Goal: Task Accomplishment & Management: Use online tool/utility

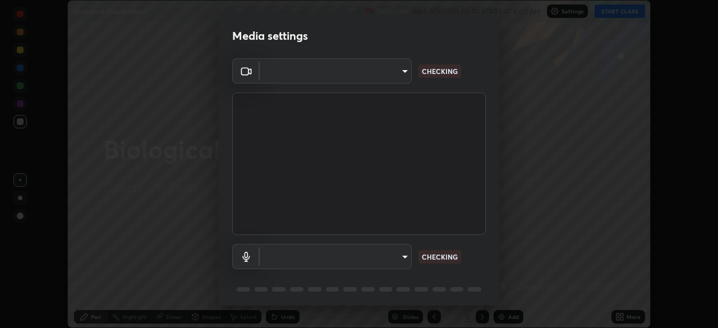
scroll to position [328, 718]
type input "09f294524f3521c037d78ee7cdb71511b6c9344afeed810a356f0d23342d5398"
type input "default"
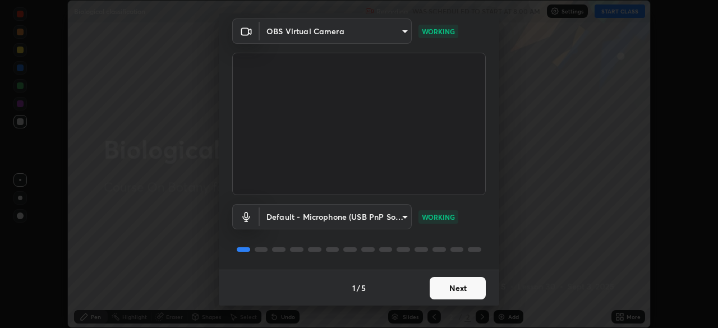
click at [447, 286] on button "Next" at bounding box center [458, 288] width 56 height 22
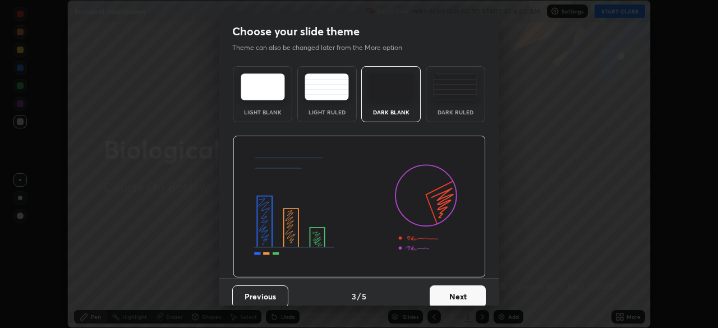
click at [450, 291] on button "Next" at bounding box center [458, 297] width 56 height 22
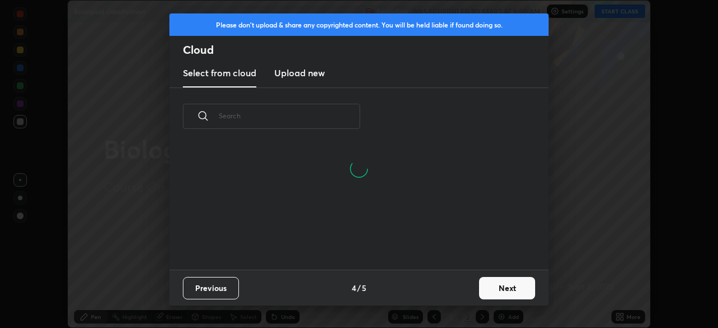
click at [481, 282] on button "Next" at bounding box center [507, 288] width 56 height 22
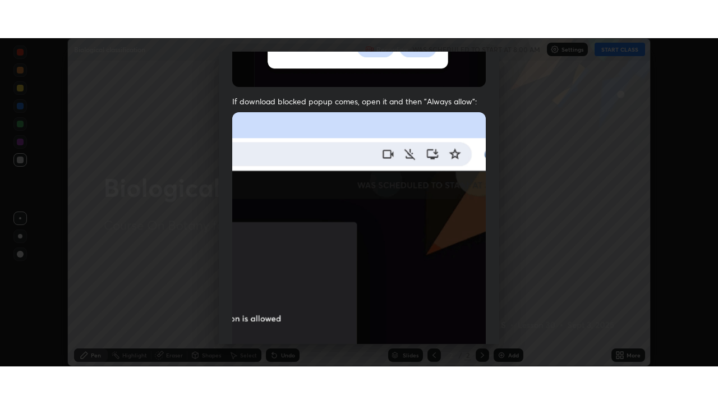
scroll to position [269, 0]
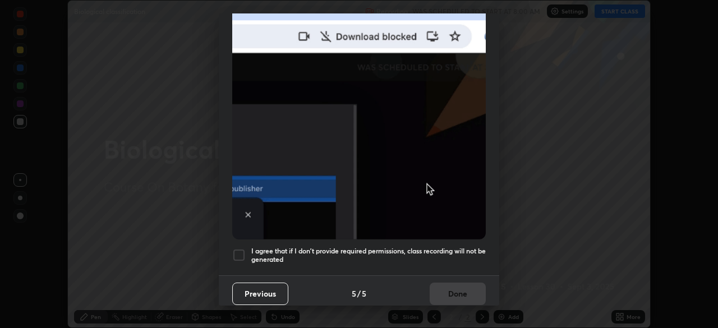
click at [237, 252] on div at bounding box center [238, 255] width 13 height 13
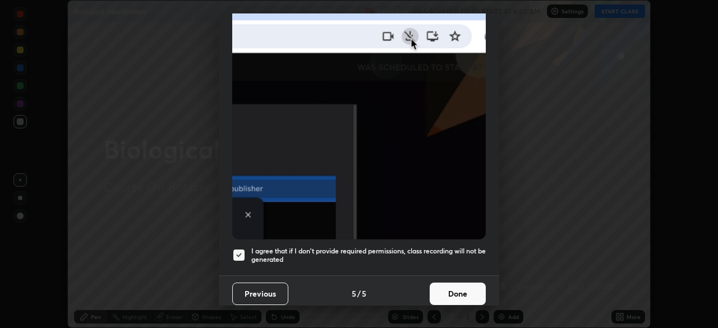
click at [451, 288] on button "Done" at bounding box center [458, 294] width 56 height 22
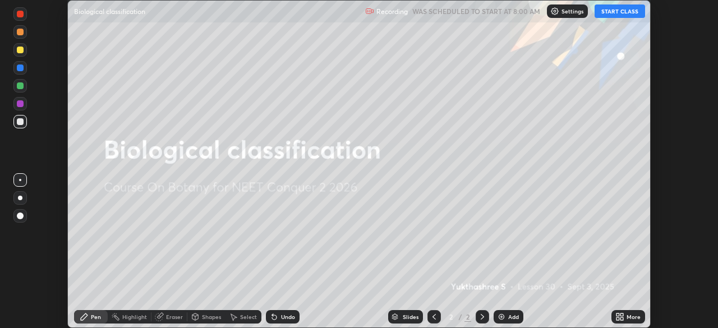
click at [619, 10] on button "START CLASS" at bounding box center [620, 10] width 50 height 13
click at [622, 319] on icon at bounding box center [621, 319] width 3 height 3
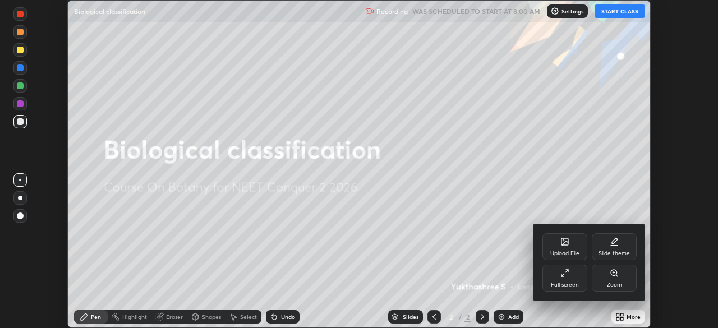
click at [570, 279] on div "Full screen" at bounding box center [564, 278] width 45 height 27
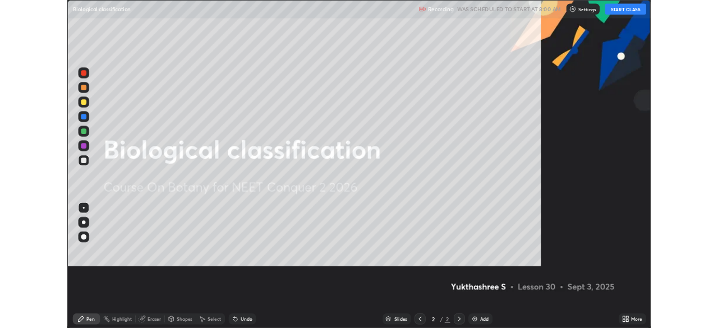
scroll to position [404, 718]
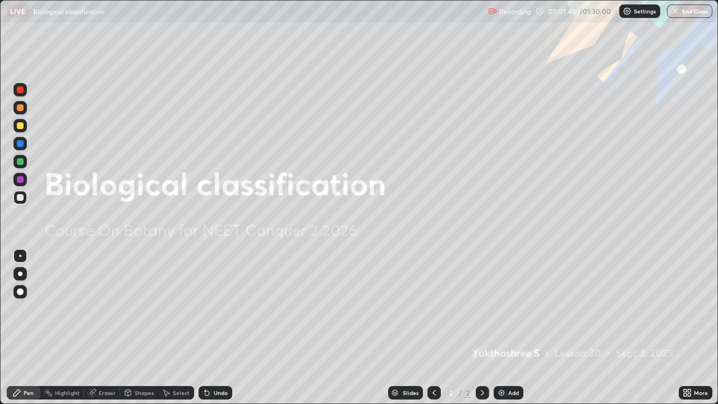
click at [688, 328] on icon at bounding box center [687, 392] width 9 height 9
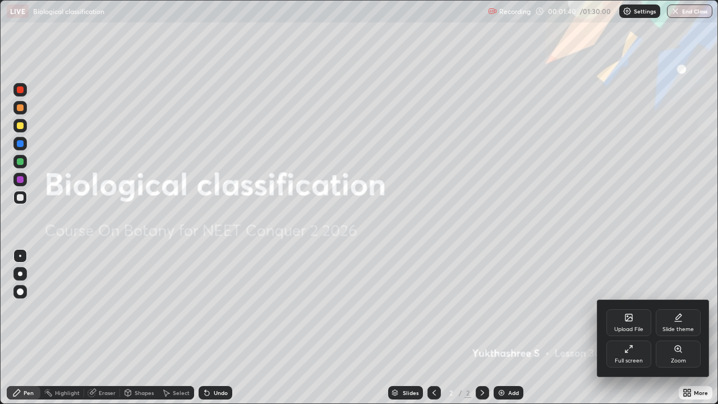
click at [682, 321] on icon at bounding box center [678, 321] width 7 height 0
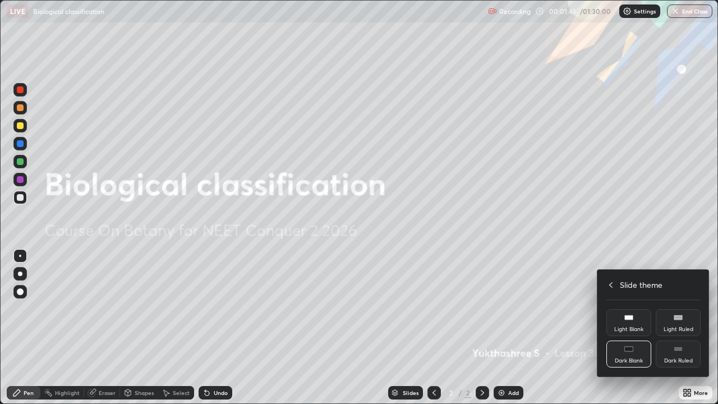
click at [684, 328] on div "Dark Ruled" at bounding box center [678, 361] width 29 height 6
click at [564, 328] on div at bounding box center [359, 202] width 718 height 404
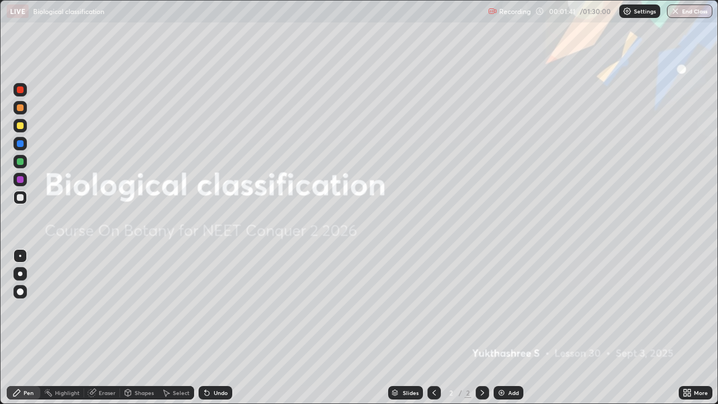
click at [509, 328] on div "Add" at bounding box center [509, 392] width 30 height 13
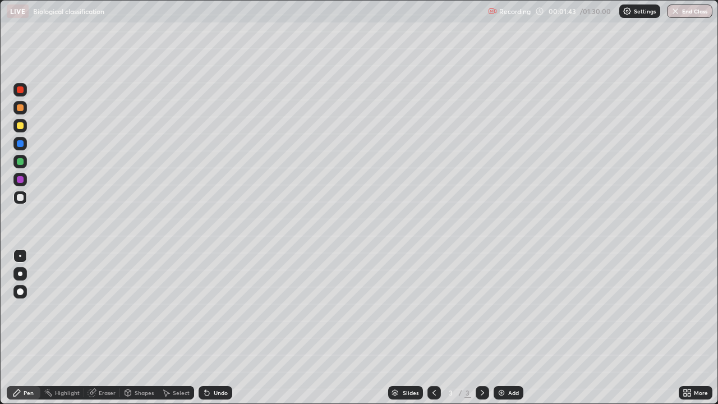
click at [21, 161] on div at bounding box center [20, 161] width 7 height 7
click at [19, 130] on div at bounding box center [19, 125] width 13 height 13
click at [214, 328] on div "Undo" at bounding box center [221, 393] width 14 height 6
click at [95, 328] on icon at bounding box center [92, 392] width 9 height 9
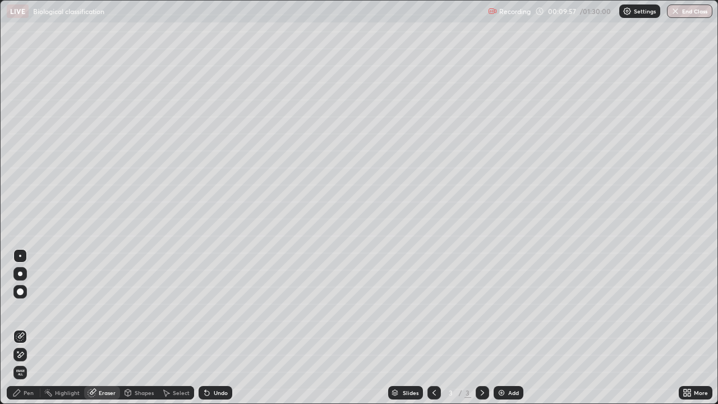
click at [24, 328] on div "Pen" at bounding box center [29, 393] width 10 height 6
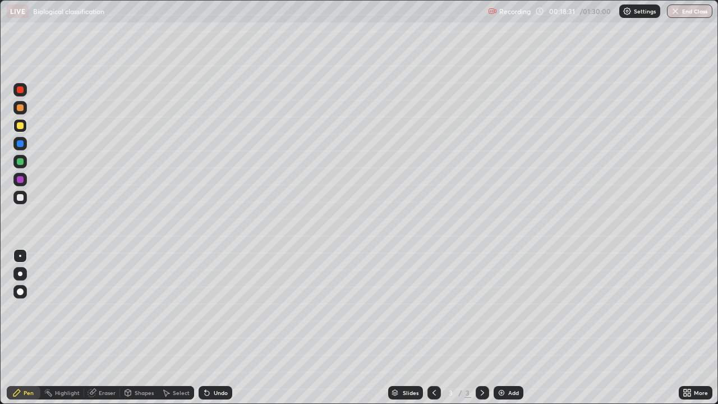
click at [104, 328] on div "Eraser" at bounding box center [107, 393] width 17 height 6
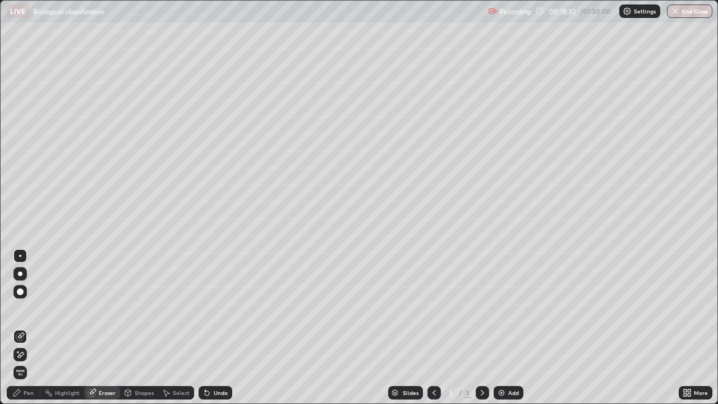
click at [23, 328] on icon at bounding box center [20, 355] width 9 height 10
click at [27, 328] on div "Pen" at bounding box center [24, 392] width 34 height 13
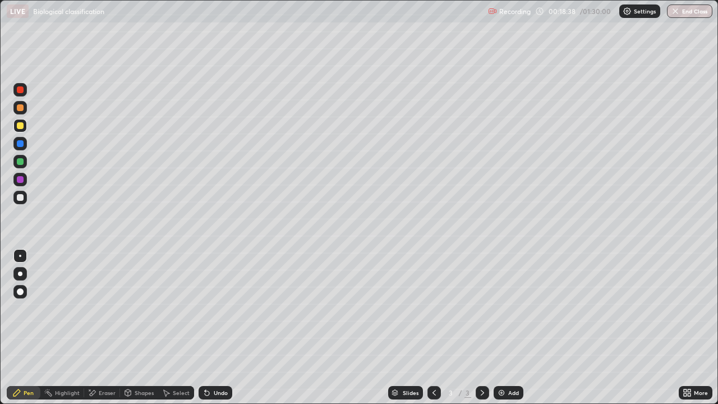
click at [22, 89] on div at bounding box center [20, 89] width 7 height 7
click at [215, 328] on div "Undo" at bounding box center [216, 392] width 34 height 13
click at [22, 126] on div at bounding box center [20, 125] width 7 height 7
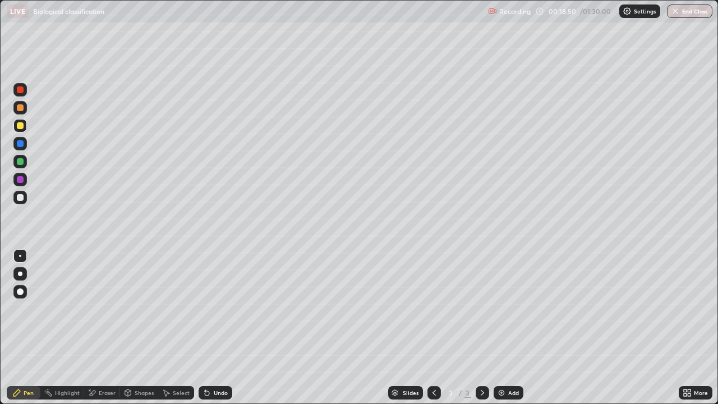
click at [22, 162] on div at bounding box center [20, 161] width 7 height 7
click at [22, 91] on div at bounding box center [20, 89] width 7 height 7
click at [24, 167] on div at bounding box center [19, 161] width 13 height 13
click at [21, 86] on div at bounding box center [20, 89] width 7 height 7
click at [500, 328] on img at bounding box center [501, 392] width 9 height 9
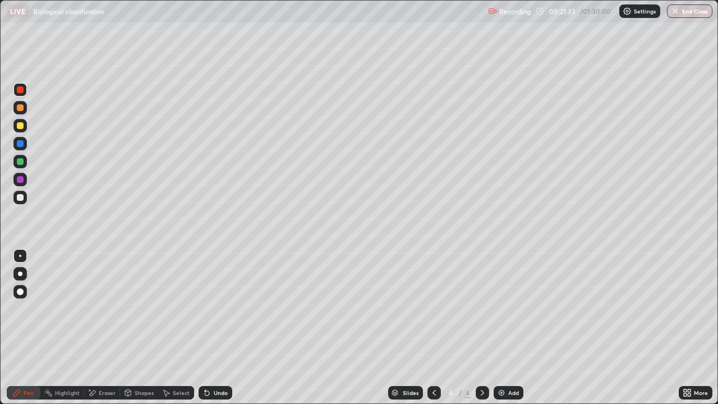
click at [23, 203] on div at bounding box center [19, 197] width 13 height 13
click at [210, 328] on icon at bounding box center [207, 392] width 9 height 9
click at [214, 328] on div "Undo" at bounding box center [221, 393] width 14 height 6
click at [217, 328] on div "Undo" at bounding box center [221, 393] width 14 height 6
click at [219, 328] on div "Undo" at bounding box center [221, 393] width 14 height 6
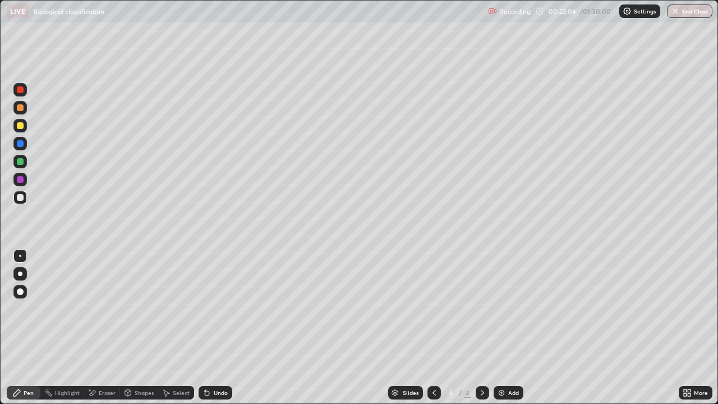
click at [217, 328] on div "Undo" at bounding box center [216, 392] width 34 height 13
click at [218, 328] on div "Undo" at bounding box center [221, 393] width 14 height 6
click at [95, 328] on icon at bounding box center [92, 393] width 9 height 10
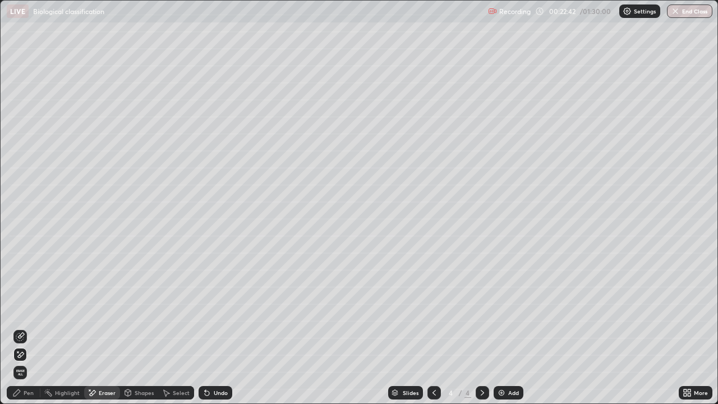
click at [24, 328] on div at bounding box center [19, 336] width 13 height 13
click at [17, 328] on div "Pen" at bounding box center [24, 392] width 34 height 13
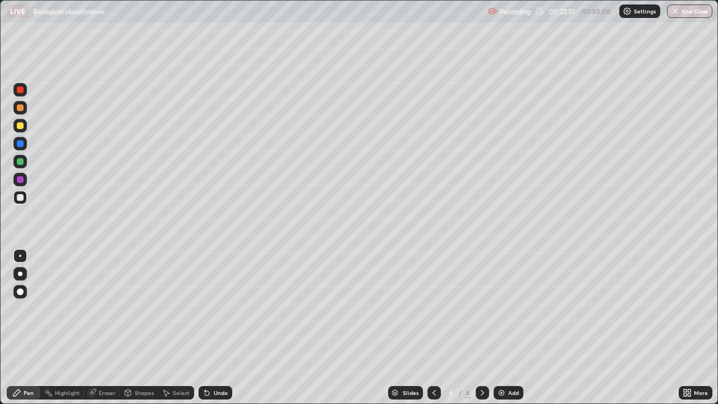
click at [25, 198] on div at bounding box center [19, 197] width 13 height 13
click at [214, 328] on div "Undo" at bounding box center [221, 393] width 14 height 6
click at [216, 328] on div "Undo" at bounding box center [221, 393] width 14 height 6
click at [214, 328] on div "Undo" at bounding box center [221, 393] width 14 height 6
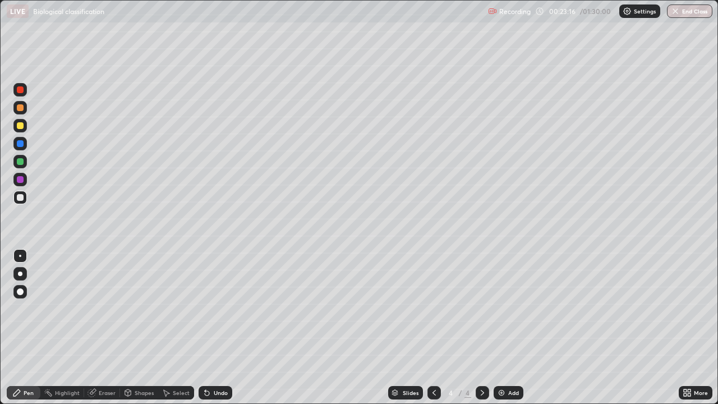
click at [214, 328] on div "Undo" at bounding box center [221, 393] width 14 height 6
click at [106, 328] on div "Eraser" at bounding box center [102, 392] width 36 height 13
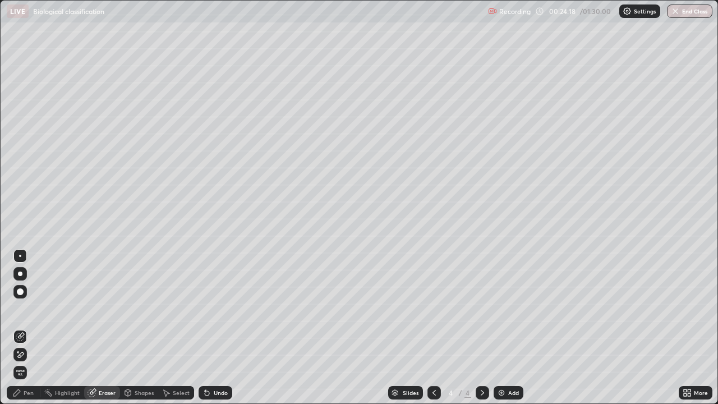
click at [21, 328] on icon at bounding box center [21, 355] width 6 height 6
click at [22, 328] on div "Pen" at bounding box center [24, 392] width 34 height 13
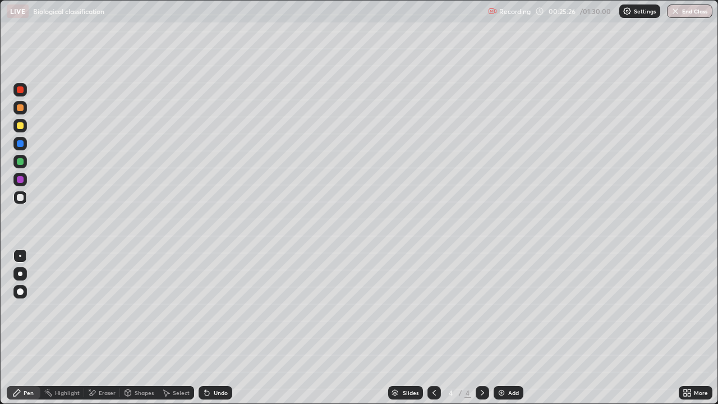
click at [216, 328] on div "Undo" at bounding box center [221, 393] width 14 height 6
click at [208, 328] on icon at bounding box center [207, 392] width 9 height 9
click at [215, 328] on div "Undo" at bounding box center [221, 393] width 14 height 6
click at [214, 328] on div "Undo" at bounding box center [221, 393] width 14 height 6
click at [211, 328] on div "Undo" at bounding box center [216, 392] width 34 height 13
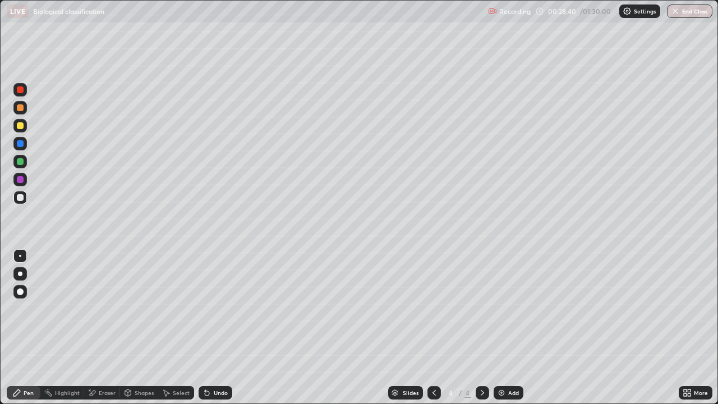
click at [23, 90] on div at bounding box center [20, 89] width 7 height 7
click at [106, 328] on div "Eraser" at bounding box center [107, 393] width 17 height 6
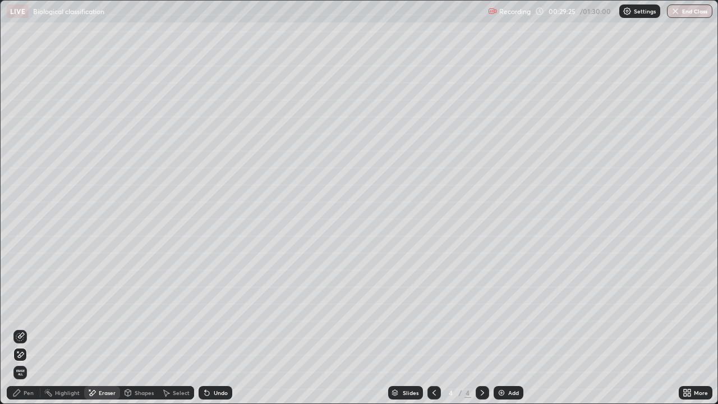
click at [19, 328] on icon at bounding box center [16, 392] width 9 height 9
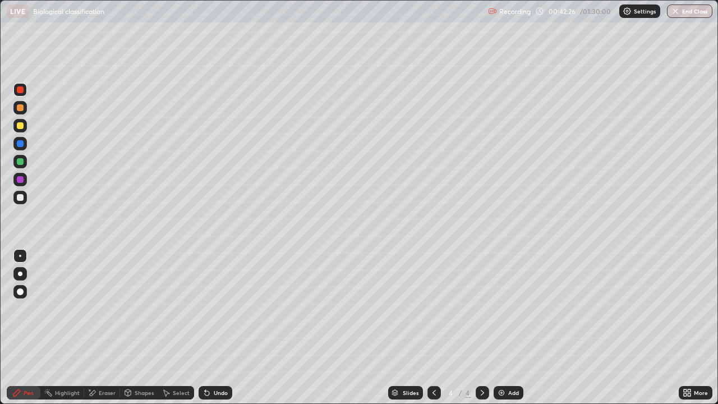
click at [510, 328] on div "Add" at bounding box center [509, 392] width 30 height 13
click at [22, 203] on div at bounding box center [19, 197] width 13 height 13
click at [21, 89] on div at bounding box center [20, 89] width 7 height 7
click at [25, 122] on div at bounding box center [19, 125] width 13 height 13
click at [220, 328] on div "Undo" at bounding box center [221, 393] width 14 height 6
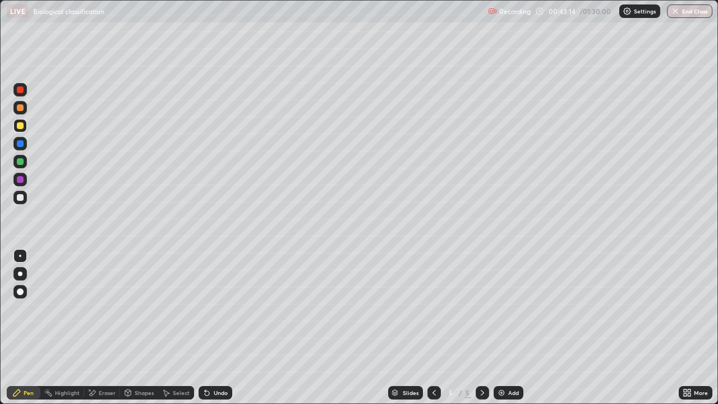
click at [218, 328] on div "Undo" at bounding box center [221, 393] width 14 height 6
click at [221, 328] on div "Undo" at bounding box center [221, 393] width 14 height 6
click at [21, 91] on div at bounding box center [20, 89] width 7 height 7
click at [20, 127] on div at bounding box center [20, 125] width 7 height 7
click at [24, 112] on div at bounding box center [19, 107] width 13 height 13
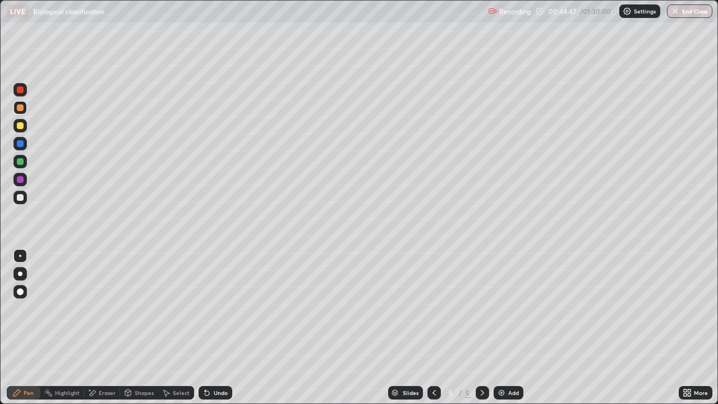
click at [226, 328] on div "Undo" at bounding box center [216, 392] width 34 height 13
click at [219, 328] on div "Undo" at bounding box center [216, 392] width 34 height 13
click at [698, 328] on div "More" at bounding box center [701, 393] width 14 height 6
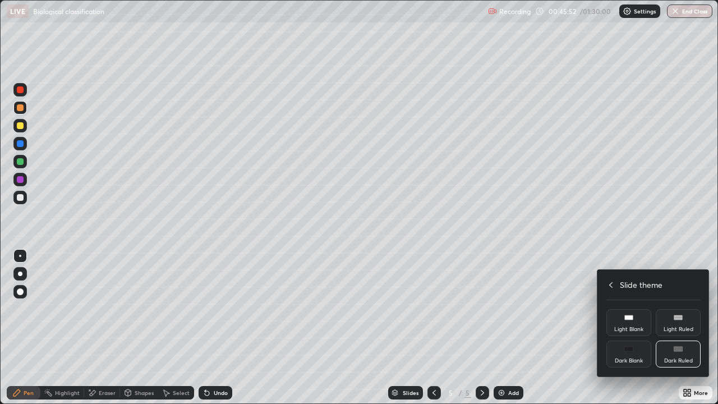
click at [625, 328] on rect at bounding box center [628, 349] width 8 height 4
click at [673, 328] on div "Dark Ruled" at bounding box center [678, 354] width 45 height 27
click at [611, 284] on icon at bounding box center [610, 284] width 9 height 9
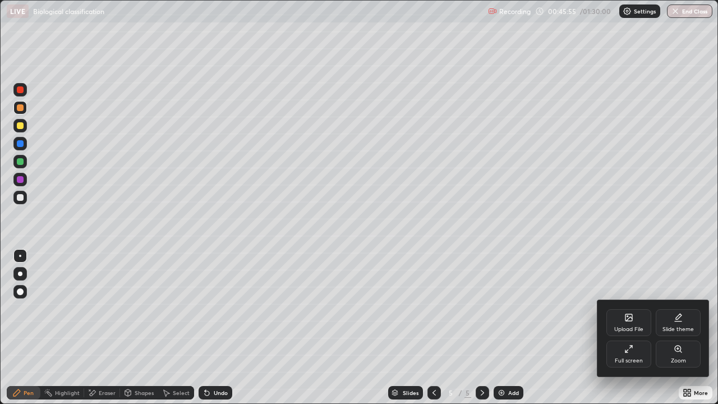
click at [632, 328] on icon at bounding box center [628, 348] width 9 height 9
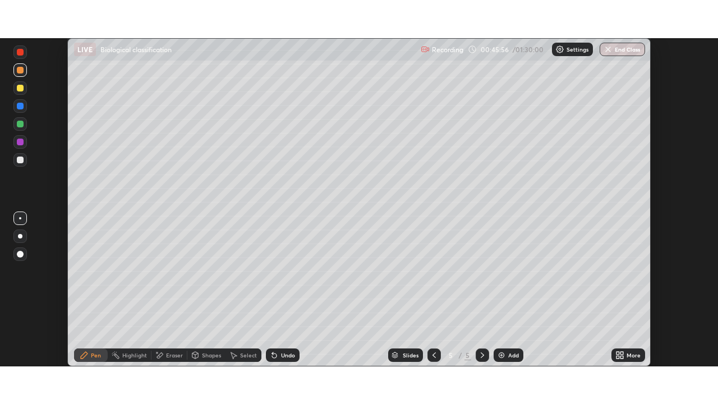
scroll to position [55771, 55382]
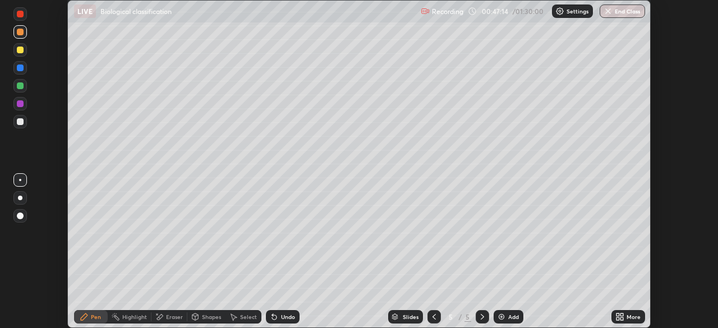
click at [622, 316] on icon at bounding box center [621, 315] width 3 height 3
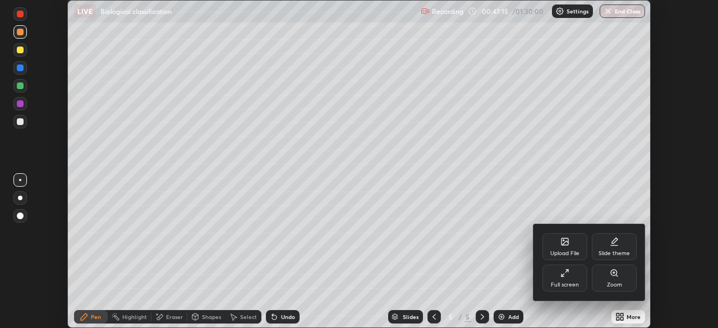
click at [569, 279] on div "Full screen" at bounding box center [564, 278] width 45 height 27
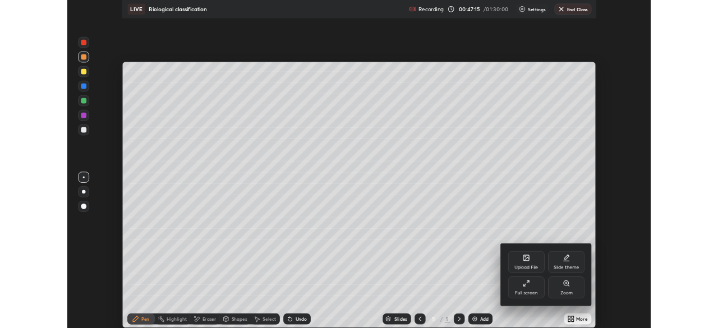
scroll to position [404, 718]
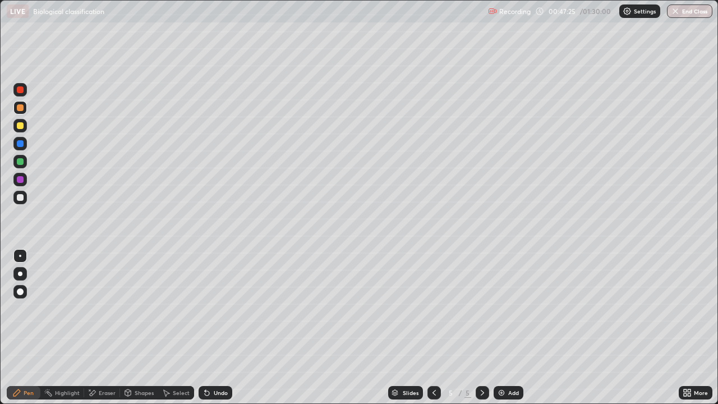
click at [698, 328] on div "More" at bounding box center [701, 393] width 14 height 6
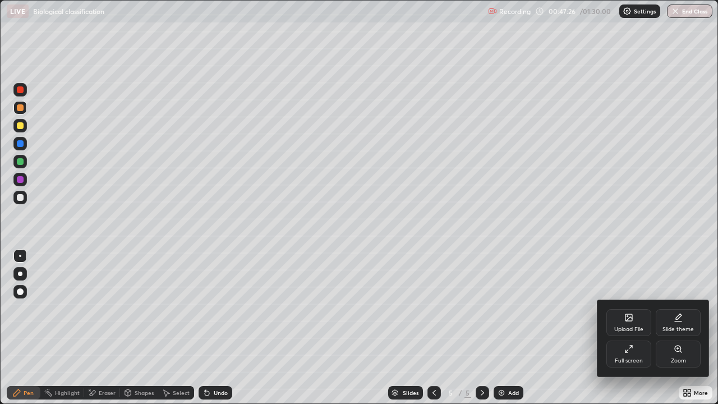
click at [624, 328] on div "Full screen" at bounding box center [629, 361] width 28 height 6
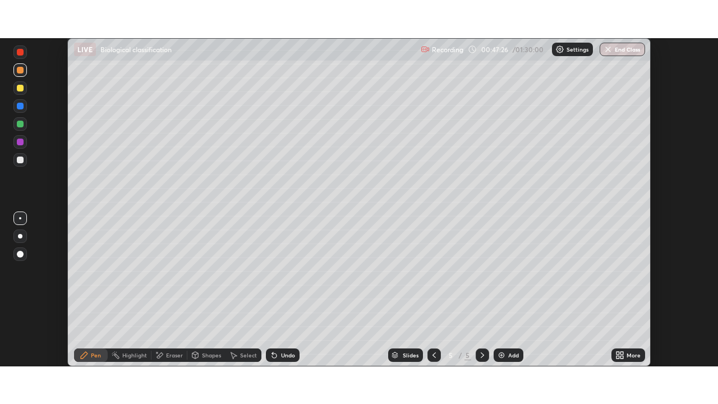
scroll to position [55771, 55382]
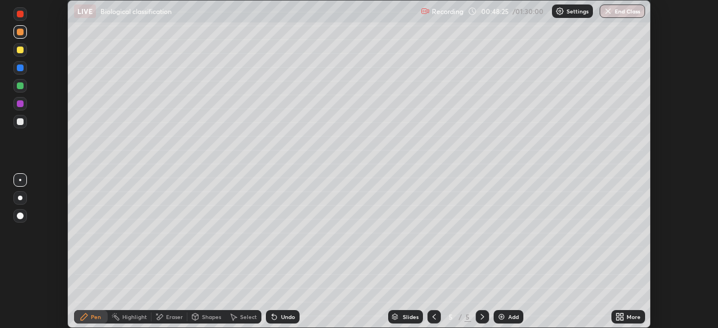
click at [630, 313] on div "More" at bounding box center [628, 316] width 34 height 13
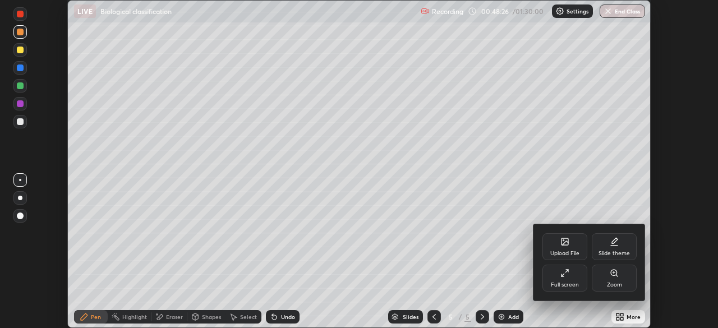
click at [564, 286] on div "Full screen" at bounding box center [565, 285] width 28 height 6
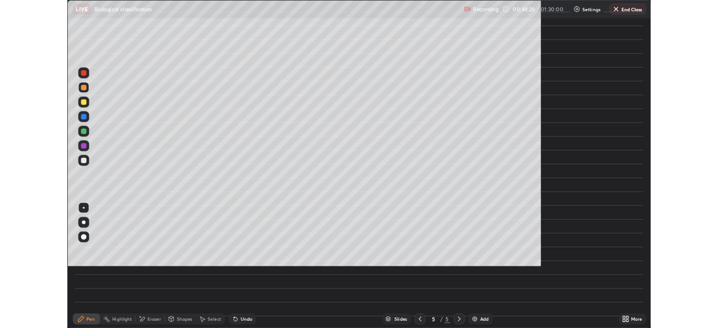
scroll to position [404, 718]
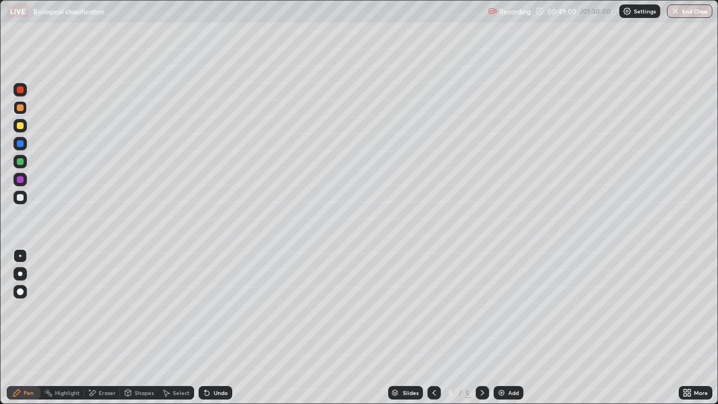
click at [18, 89] on div at bounding box center [20, 89] width 7 height 7
click at [24, 112] on div at bounding box center [19, 107] width 13 height 13
click at [22, 127] on div at bounding box center [20, 125] width 7 height 7
click at [222, 328] on div "Undo" at bounding box center [221, 393] width 14 height 6
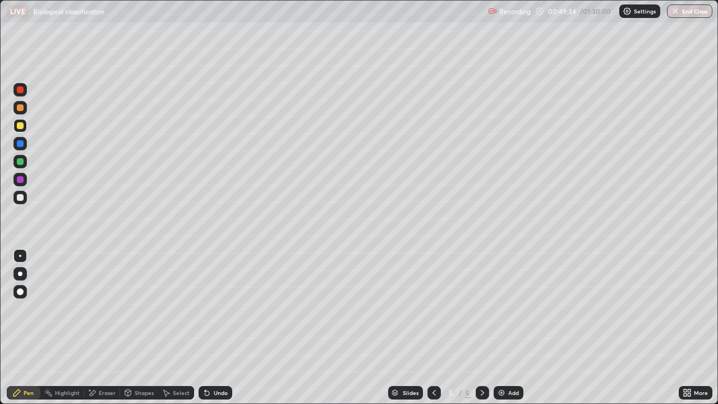
click at [22, 108] on div at bounding box center [20, 107] width 7 height 7
click at [510, 328] on div "Add" at bounding box center [513, 393] width 11 height 6
click at [20, 90] on div at bounding box center [20, 89] width 7 height 7
click at [21, 126] on div at bounding box center [20, 125] width 7 height 7
click at [22, 112] on div at bounding box center [19, 107] width 13 height 13
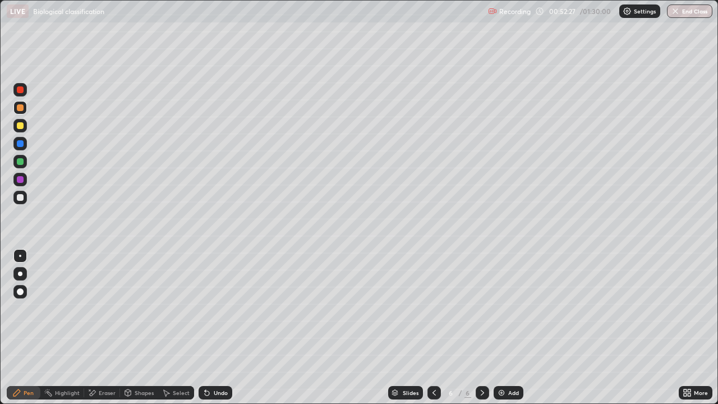
click at [701, 328] on div "More" at bounding box center [696, 392] width 34 height 13
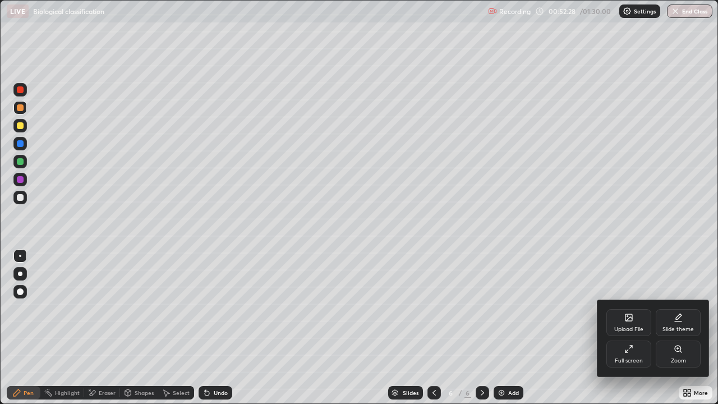
click at [633, 328] on div "Full screen" at bounding box center [628, 354] width 45 height 27
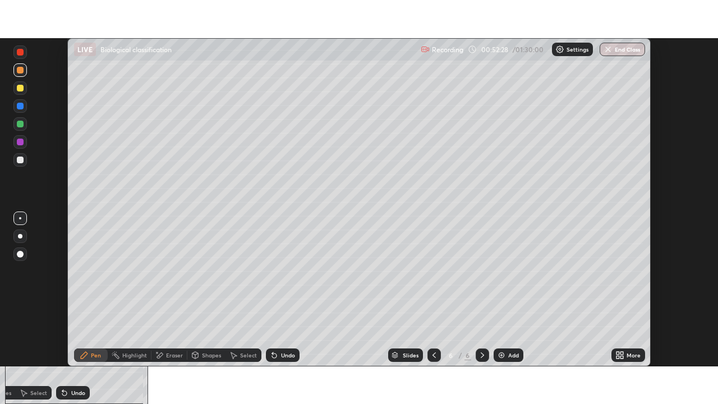
scroll to position [55771, 55382]
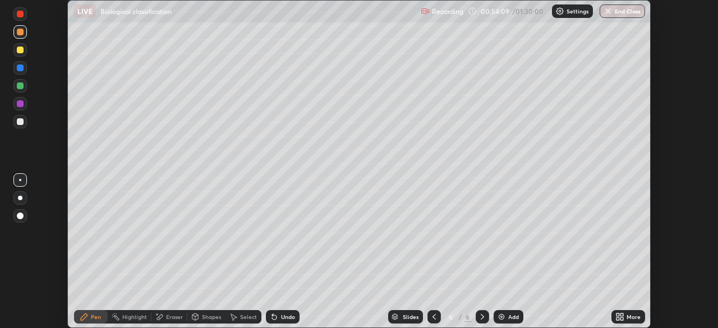
click at [626, 317] on div "More" at bounding box center [628, 316] width 34 height 13
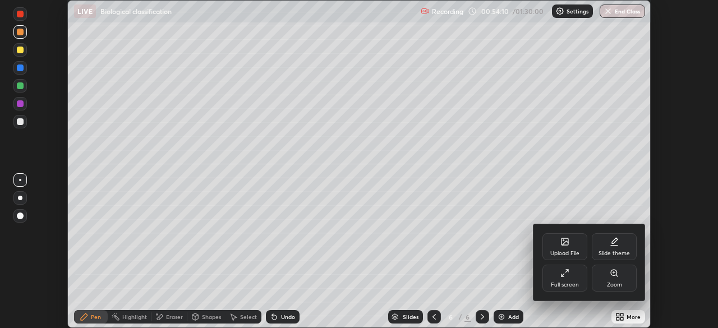
click at [563, 271] on icon at bounding box center [564, 273] width 9 height 9
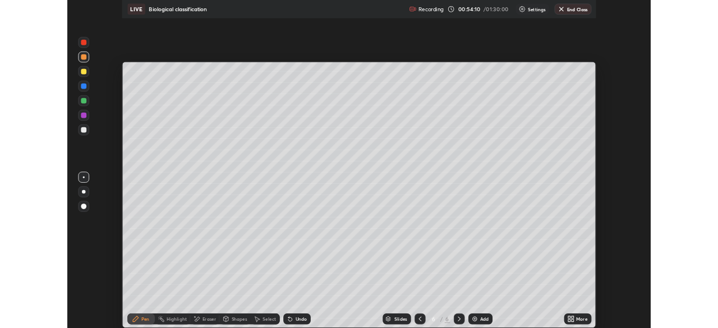
scroll to position [404, 718]
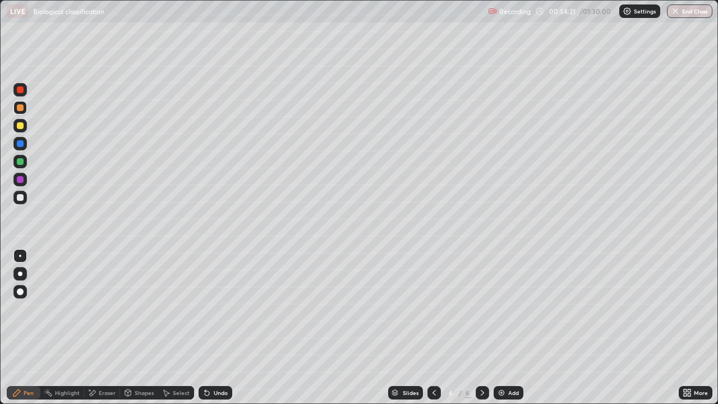
click at [20, 89] on div at bounding box center [20, 89] width 7 height 7
click at [211, 328] on div "Undo" at bounding box center [216, 392] width 34 height 13
click at [20, 126] on div at bounding box center [20, 125] width 7 height 7
click at [22, 108] on div at bounding box center [20, 107] width 7 height 7
click at [20, 91] on div at bounding box center [20, 89] width 7 height 7
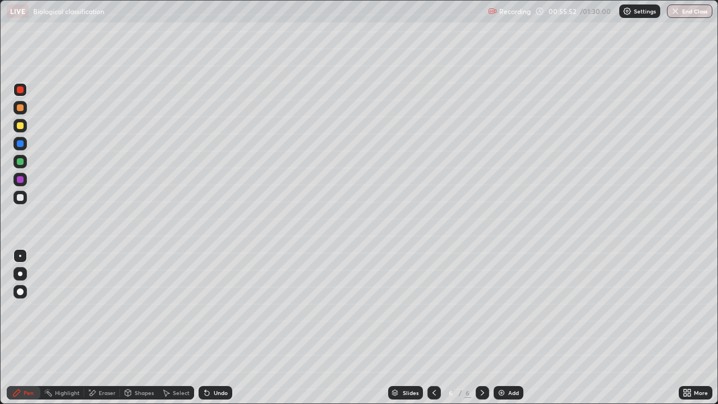
click at [20, 125] on div at bounding box center [20, 125] width 7 height 7
click at [215, 328] on div "Undo" at bounding box center [221, 393] width 14 height 6
click at [19, 91] on div at bounding box center [20, 89] width 7 height 7
click at [21, 105] on div at bounding box center [20, 107] width 7 height 7
click at [19, 90] on div at bounding box center [20, 89] width 7 height 7
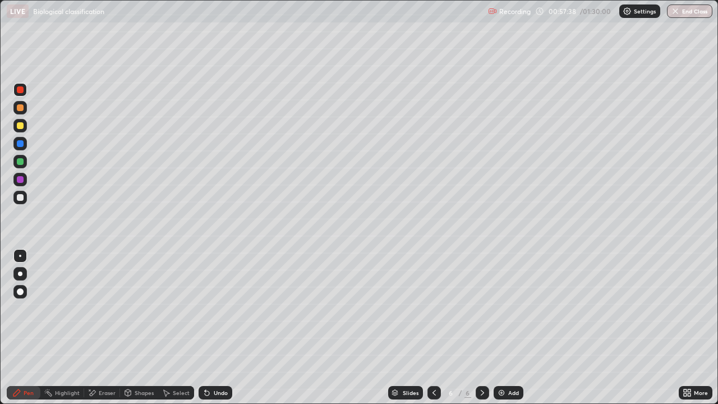
click at [20, 123] on div at bounding box center [20, 125] width 7 height 7
click at [17, 112] on div at bounding box center [19, 107] width 13 height 13
click at [696, 328] on div "More" at bounding box center [701, 393] width 14 height 6
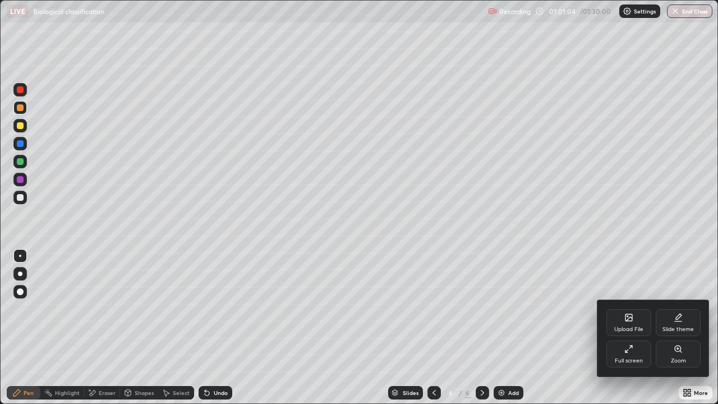
click at [626, 328] on div "Full screen" at bounding box center [628, 354] width 45 height 27
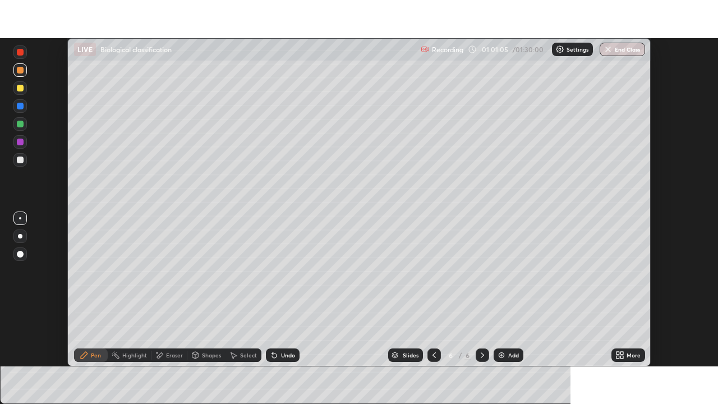
scroll to position [55771, 55382]
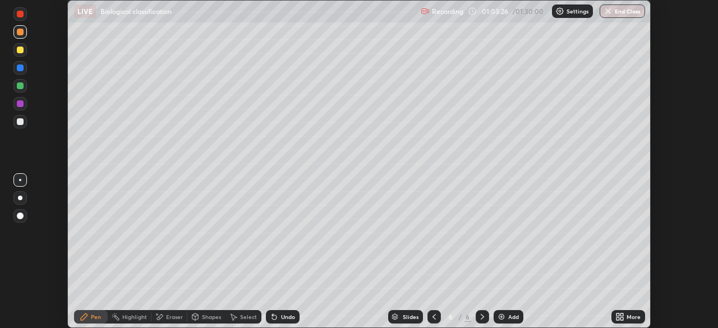
click at [628, 321] on div "More" at bounding box center [628, 316] width 34 height 13
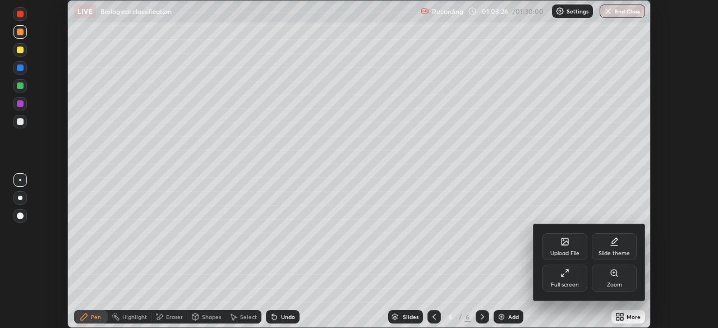
click at [571, 278] on div "Full screen" at bounding box center [564, 278] width 45 height 27
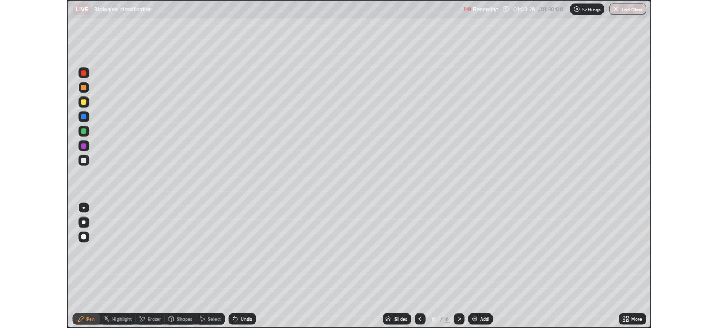
scroll to position [404, 718]
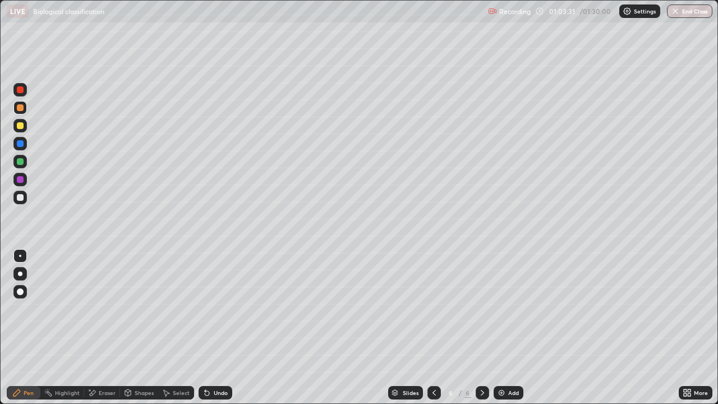
click at [513, 328] on div "Add" at bounding box center [509, 392] width 30 height 13
click at [20, 197] on div at bounding box center [20, 197] width 7 height 7
click at [20, 90] on div at bounding box center [20, 89] width 7 height 7
click at [26, 128] on div at bounding box center [19, 125] width 13 height 13
click at [17, 200] on div at bounding box center [19, 197] width 13 height 13
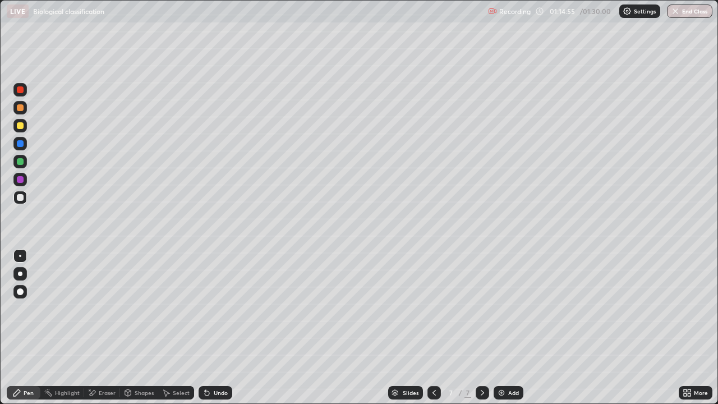
click at [17, 89] on div at bounding box center [20, 89] width 7 height 7
click at [22, 126] on div at bounding box center [20, 125] width 7 height 7
click at [19, 89] on div at bounding box center [20, 89] width 7 height 7
click at [24, 126] on div at bounding box center [19, 125] width 13 height 13
click at [20, 107] on div at bounding box center [20, 107] width 7 height 7
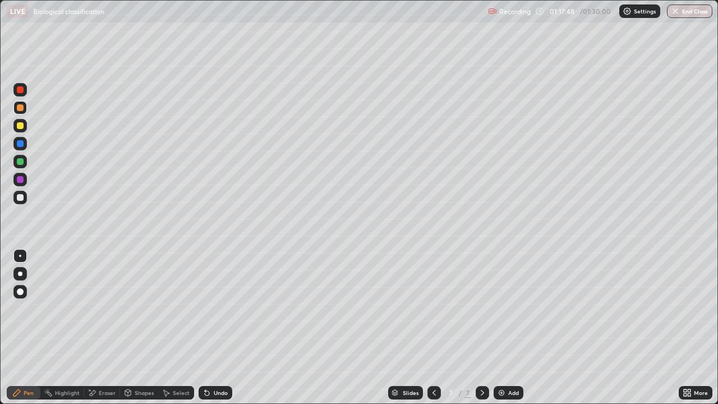
click at [19, 85] on div at bounding box center [19, 89] width 13 height 13
click at [22, 126] on div at bounding box center [20, 125] width 7 height 7
click at [23, 91] on div at bounding box center [20, 89] width 7 height 7
click at [20, 130] on div at bounding box center [19, 125] width 13 height 13
click at [21, 91] on div at bounding box center [20, 89] width 7 height 7
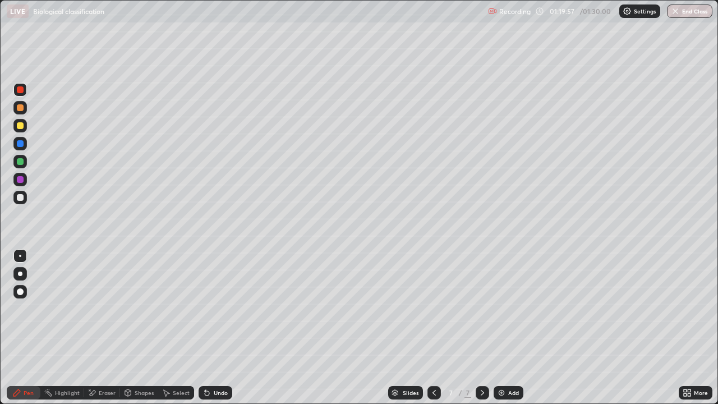
click at [222, 328] on div "Undo" at bounding box center [221, 393] width 14 height 6
click at [20, 123] on div at bounding box center [20, 125] width 7 height 7
click at [685, 328] on icon at bounding box center [685, 390] width 3 height 3
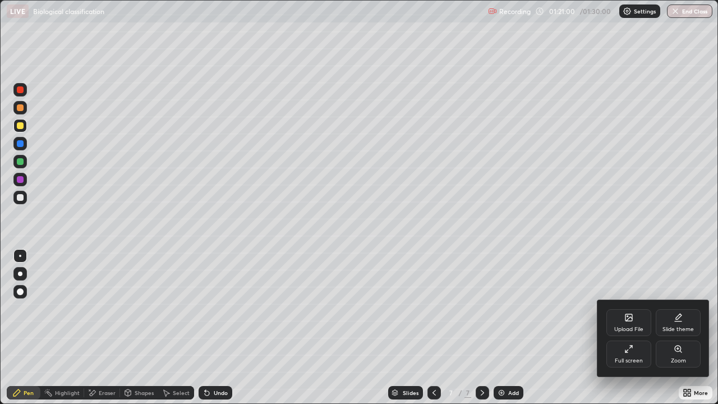
click at [623, 328] on div "Full screen" at bounding box center [628, 354] width 45 height 27
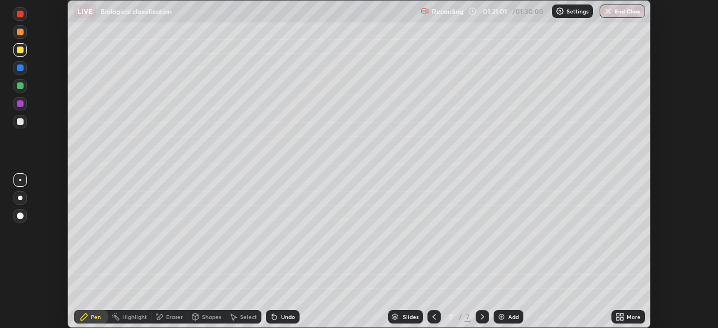
scroll to position [55771, 55382]
click at [677, 164] on div "Setting up your live class" at bounding box center [359, 164] width 718 height 328
click at [617, 11] on button "End Class" at bounding box center [622, 10] width 45 height 13
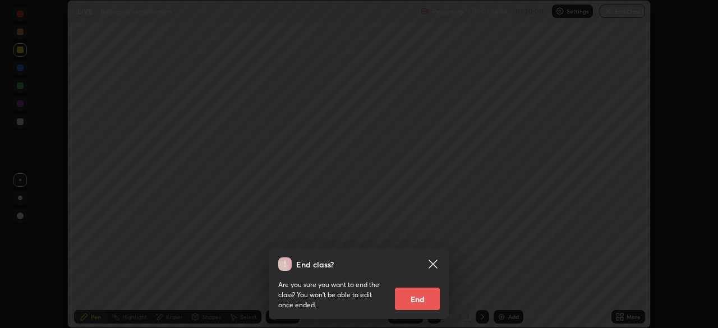
click at [418, 303] on button "End" at bounding box center [417, 299] width 45 height 22
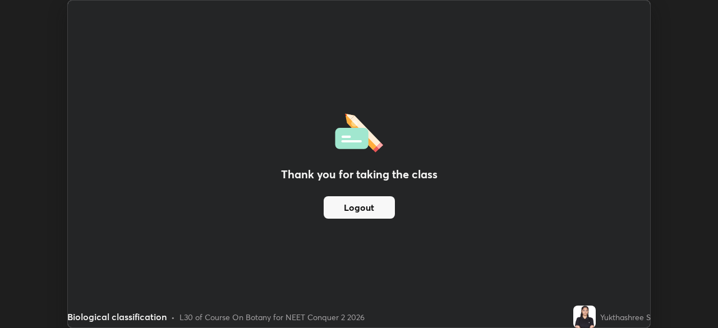
click at [380, 201] on button "Logout" at bounding box center [359, 207] width 71 height 22
